Goal: Obtain resource: Download file/media

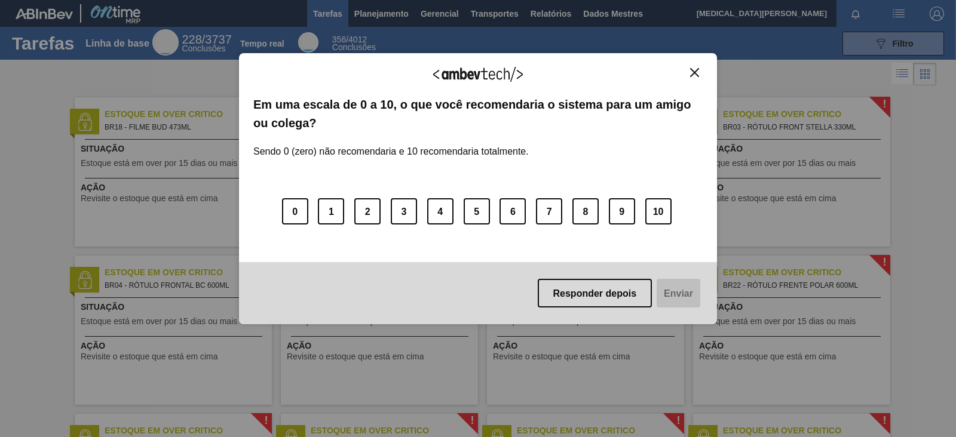
click at [692, 76] on button "Fechar" at bounding box center [694, 72] width 16 height 10
click at [698, 73] on img "Fechar" at bounding box center [694, 72] width 9 height 9
click at [698, 68] on img "Fechar" at bounding box center [694, 72] width 9 height 9
click at [691, 75] on img "Fechar" at bounding box center [694, 72] width 9 height 9
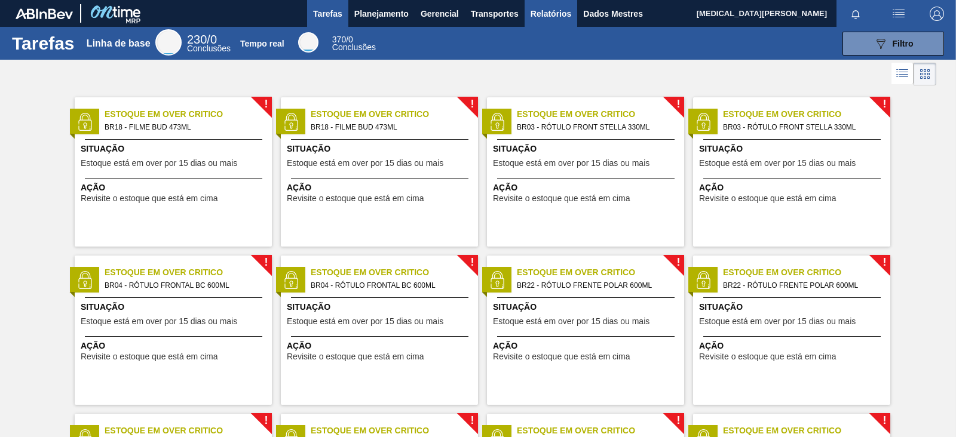
click at [550, 13] on font "Relatórios" at bounding box center [550, 14] width 41 height 10
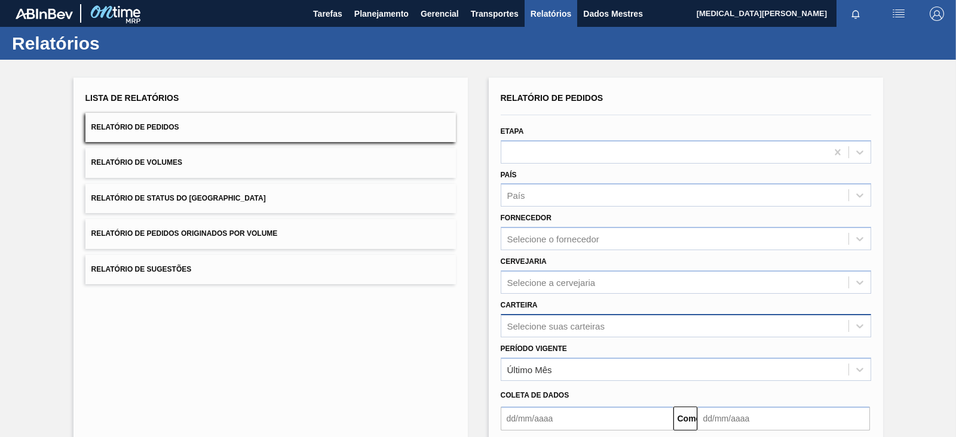
click at [575, 327] on div "Selecione suas carteiras" at bounding box center [686, 325] width 370 height 23
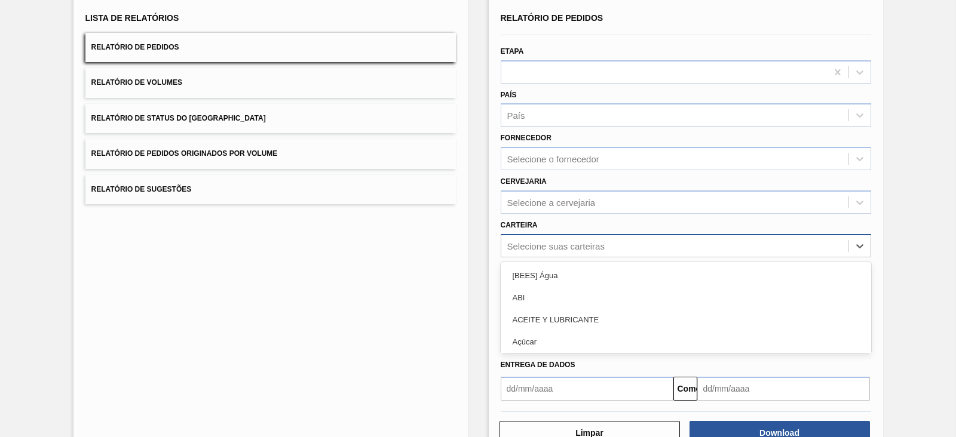
scroll to position [87, 0]
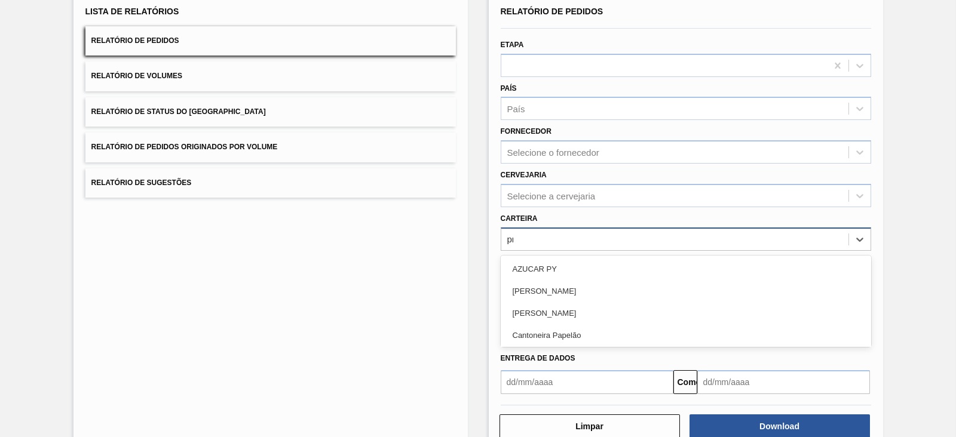
type input "pre"
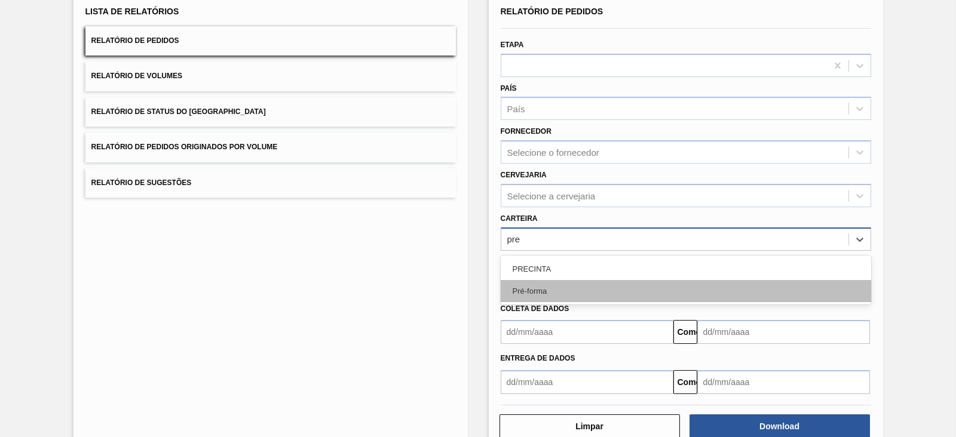
click at [569, 285] on div "Pré-forma" at bounding box center [686, 291] width 370 height 22
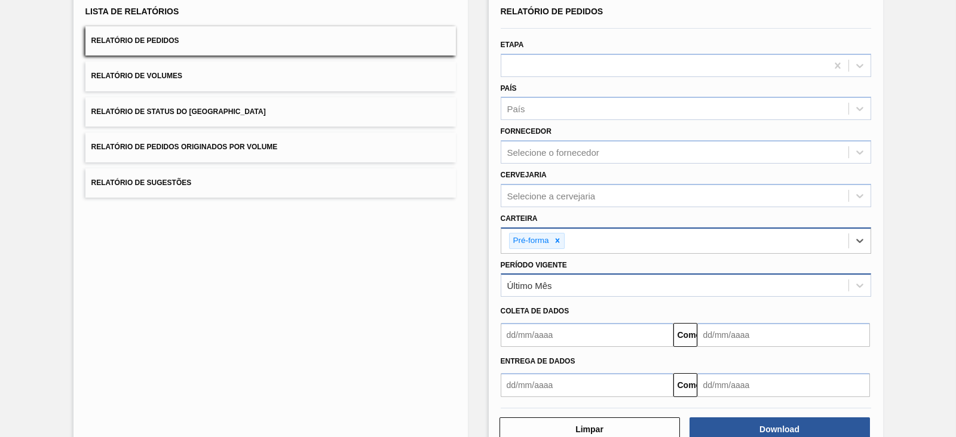
click at [552, 282] on div "Último Mês" at bounding box center [674, 285] width 347 height 17
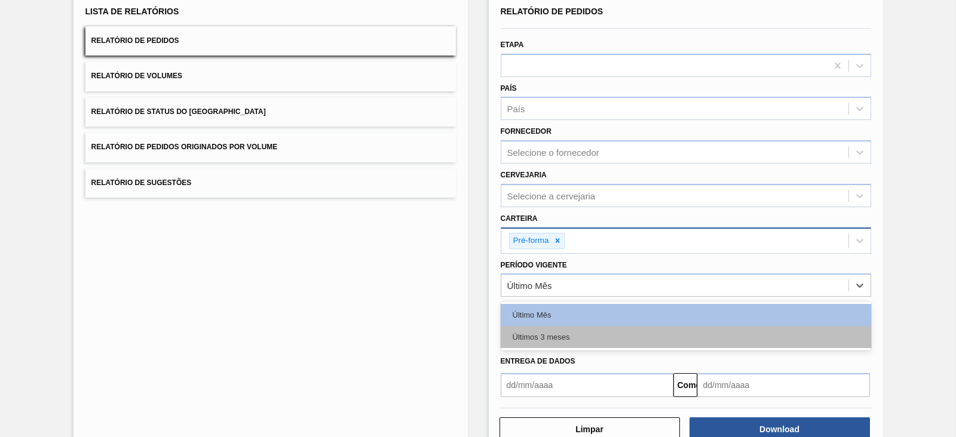
click at [554, 333] on font "Últimos 3 meses" at bounding box center [540, 337] width 57 height 9
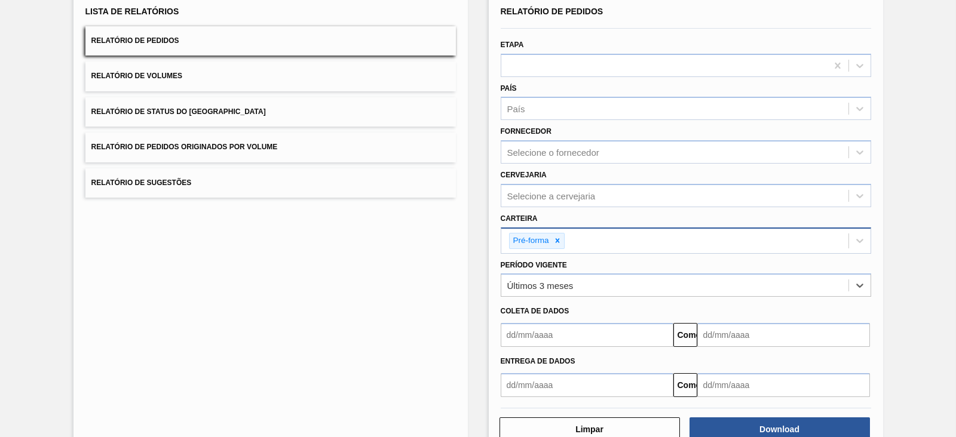
click at [551, 344] on input "text" at bounding box center [587, 335] width 173 height 24
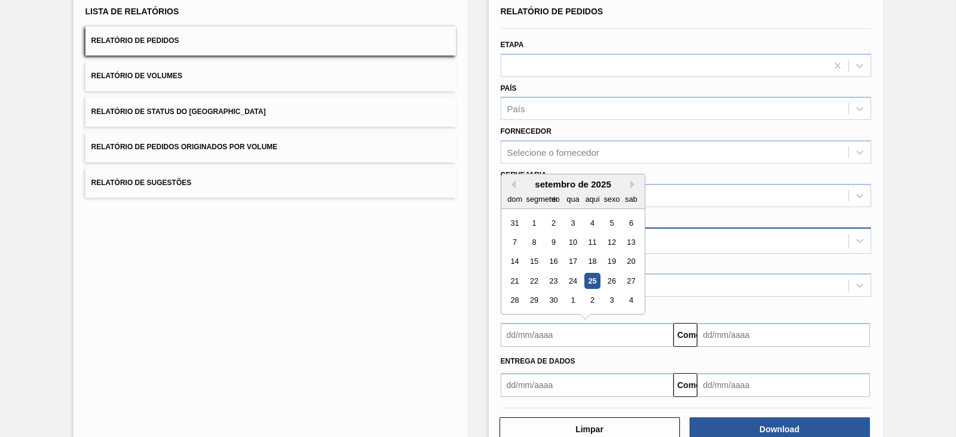
click at [451, 355] on div "Lista de Relatórios Relatório de Pedidos Relatório de Volumes Relatório de Stat…" at bounding box center [270, 222] width 394 height 463
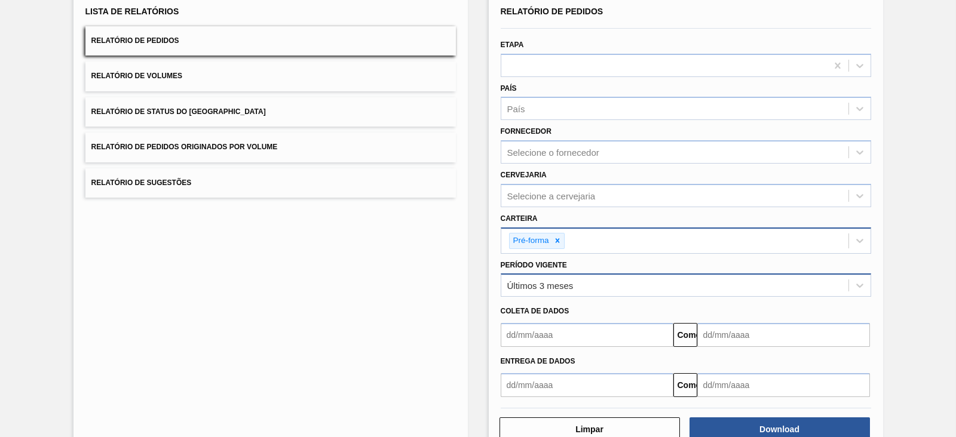
click at [566, 281] on font "Últimos 3 meses" at bounding box center [540, 286] width 66 height 10
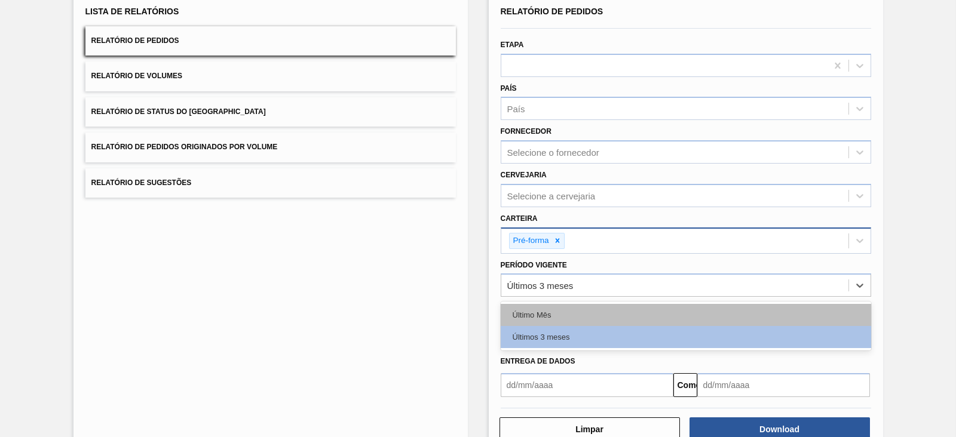
click at [558, 314] on div "Último Mês" at bounding box center [686, 315] width 370 height 22
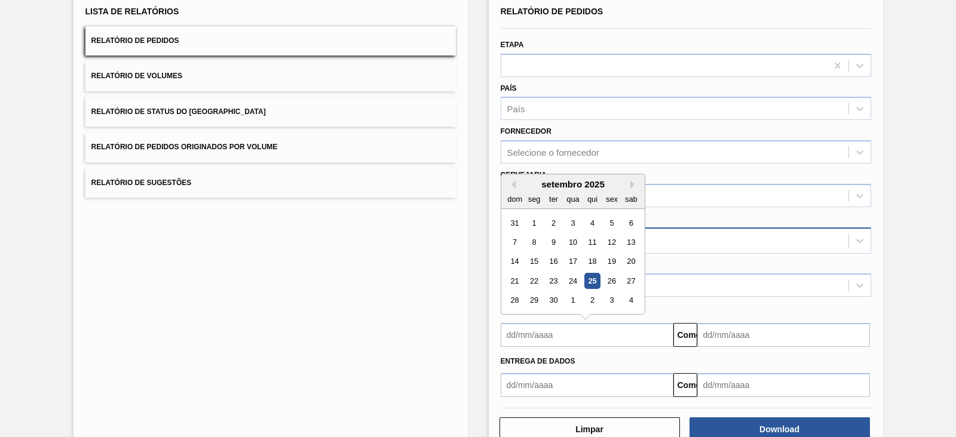
click at [558, 331] on input "text" at bounding box center [587, 335] width 173 height 24
click at [532, 219] on font "1" at bounding box center [534, 223] width 4 height 9
type input "01/09/2025"
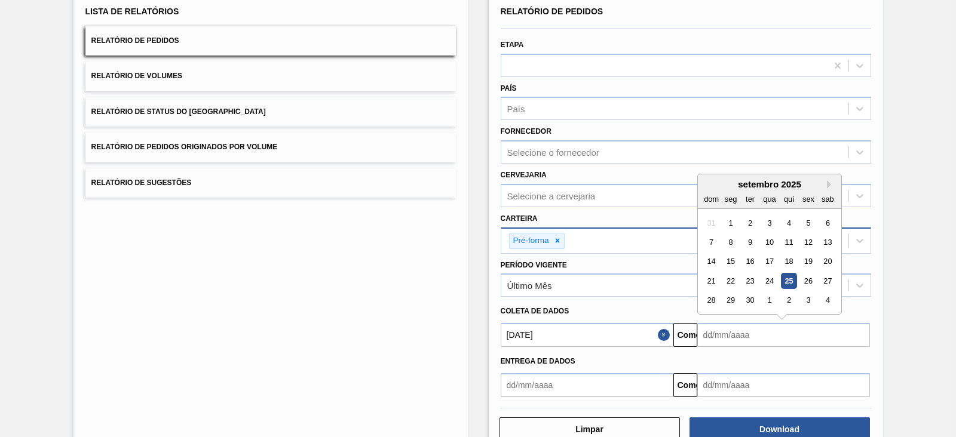
click at [750, 336] on input "text" at bounding box center [783, 335] width 173 height 24
click at [729, 300] on font "29" at bounding box center [730, 300] width 8 height 9
type input "29/09/2025"
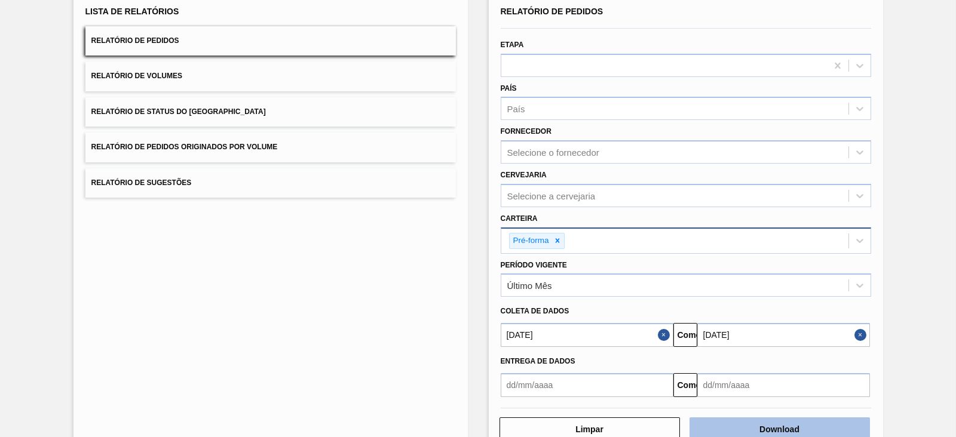
click at [784, 428] on font "Download" at bounding box center [779, 430] width 40 height 10
